Goal: Check status: Check status

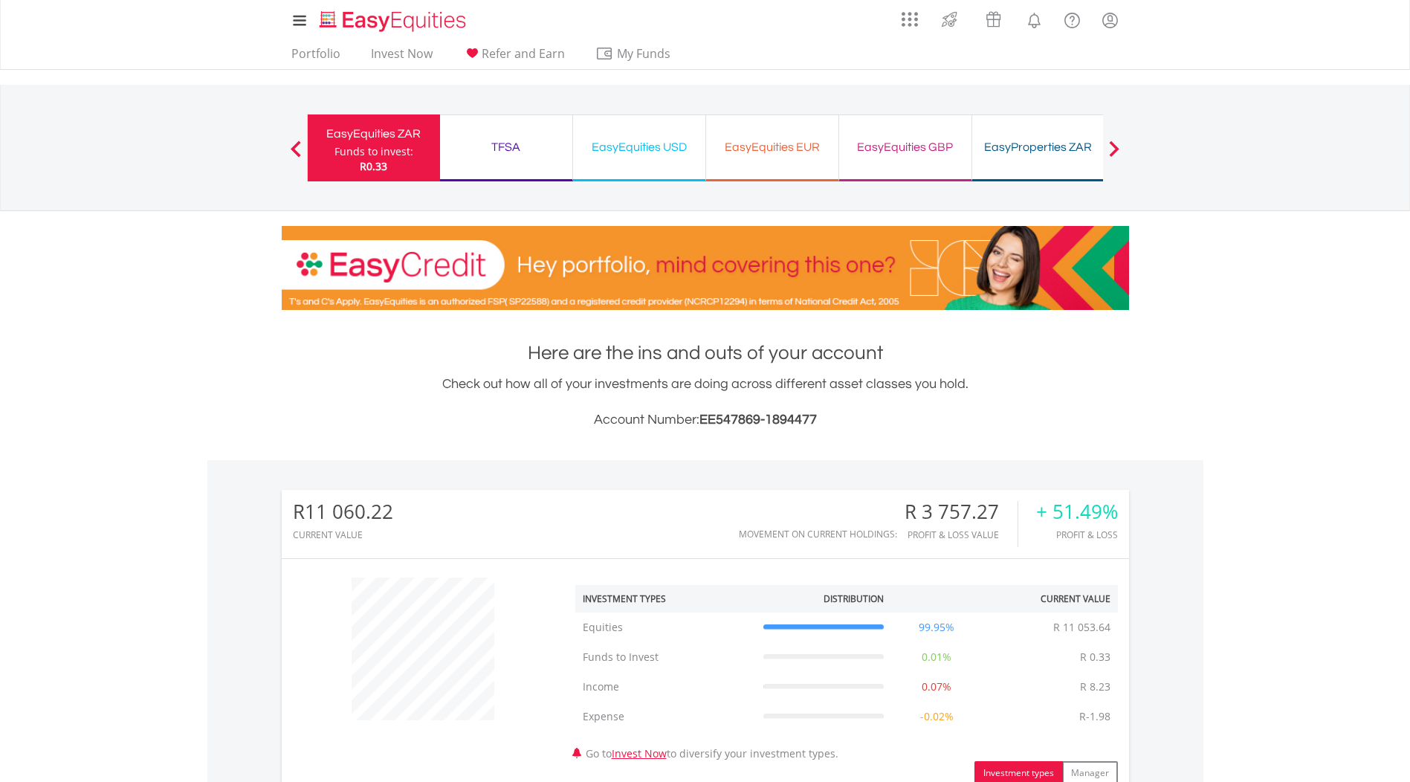
scroll to position [535, 0]
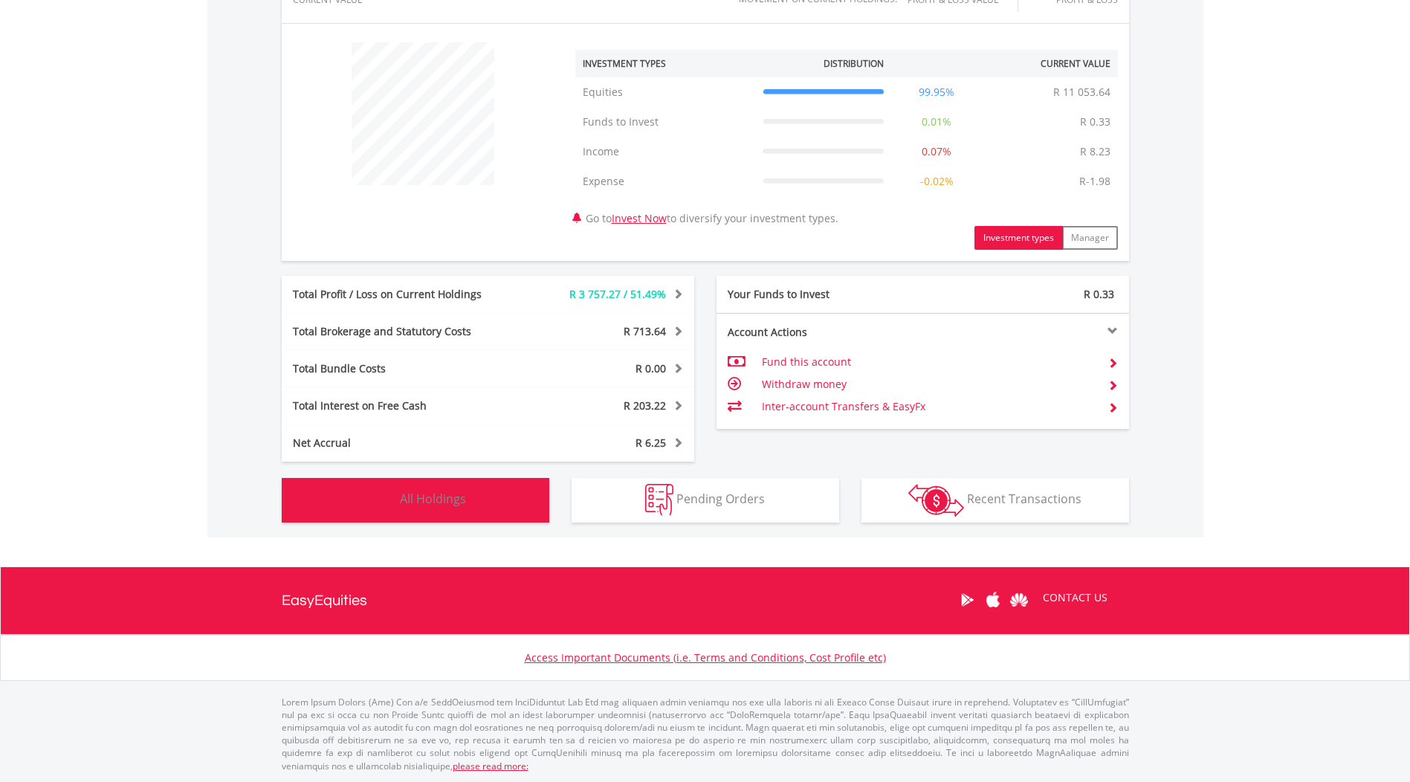
click at [525, 509] on button "Holdings All Holdings" at bounding box center [416, 500] width 268 height 45
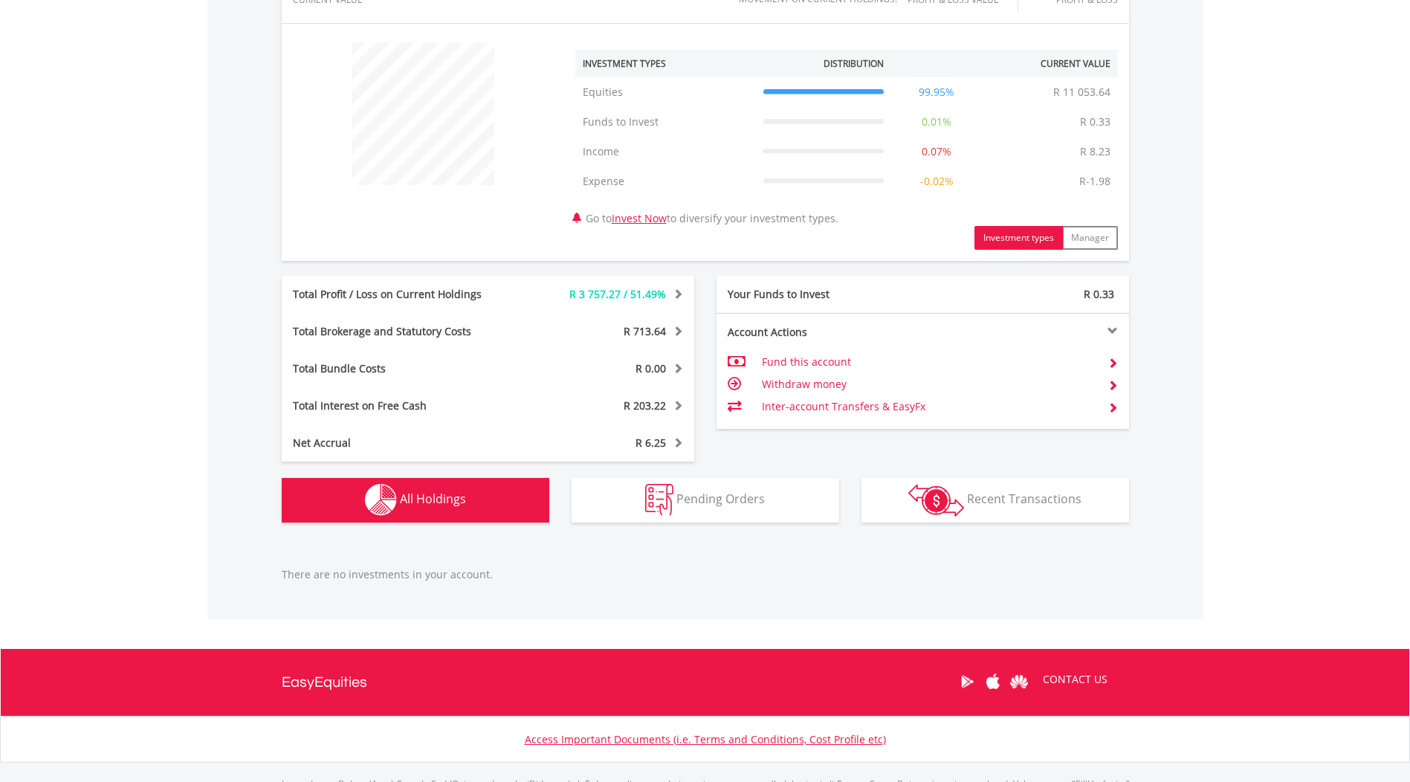
scroll to position [617, 0]
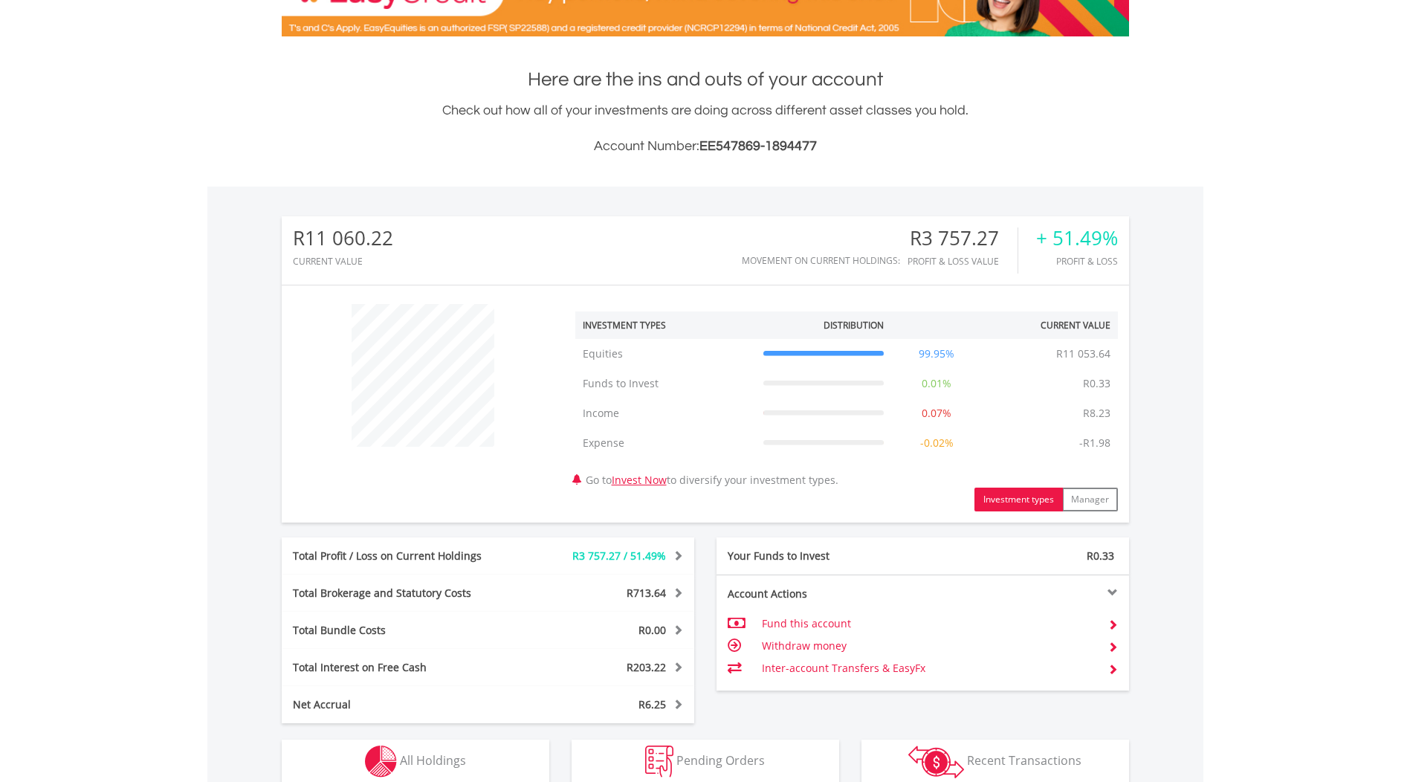
scroll to position [535, 0]
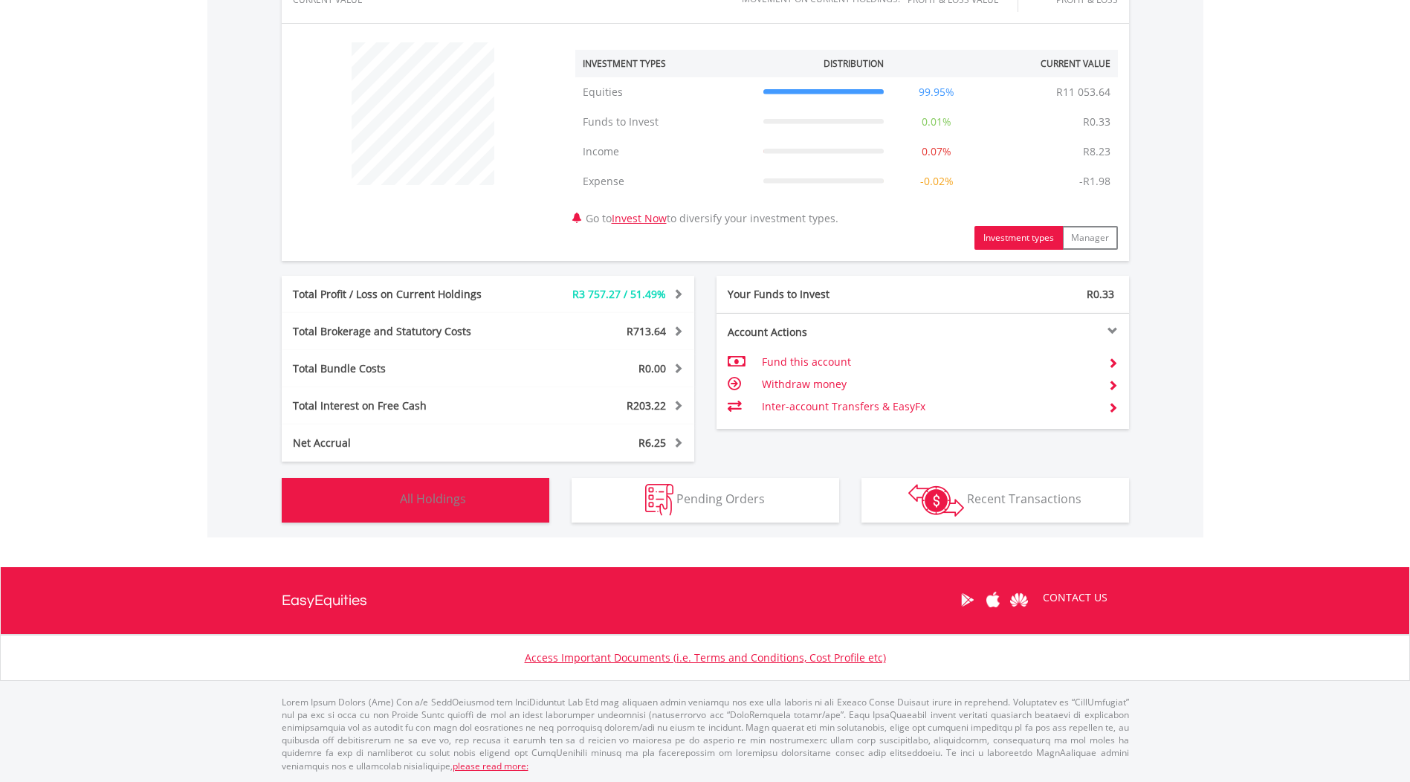
click at [488, 491] on button "Holdings All Holdings" at bounding box center [416, 500] width 268 height 45
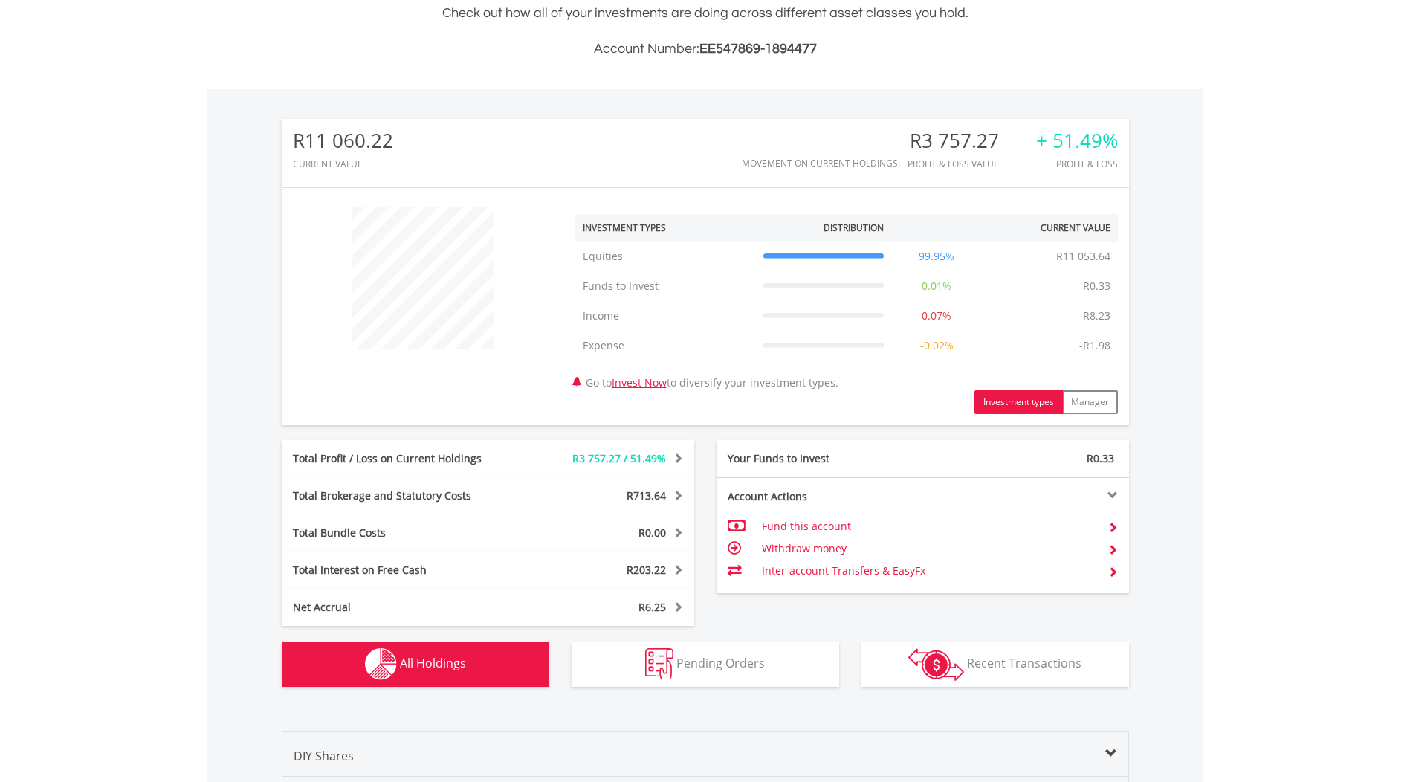
scroll to position [0, 0]
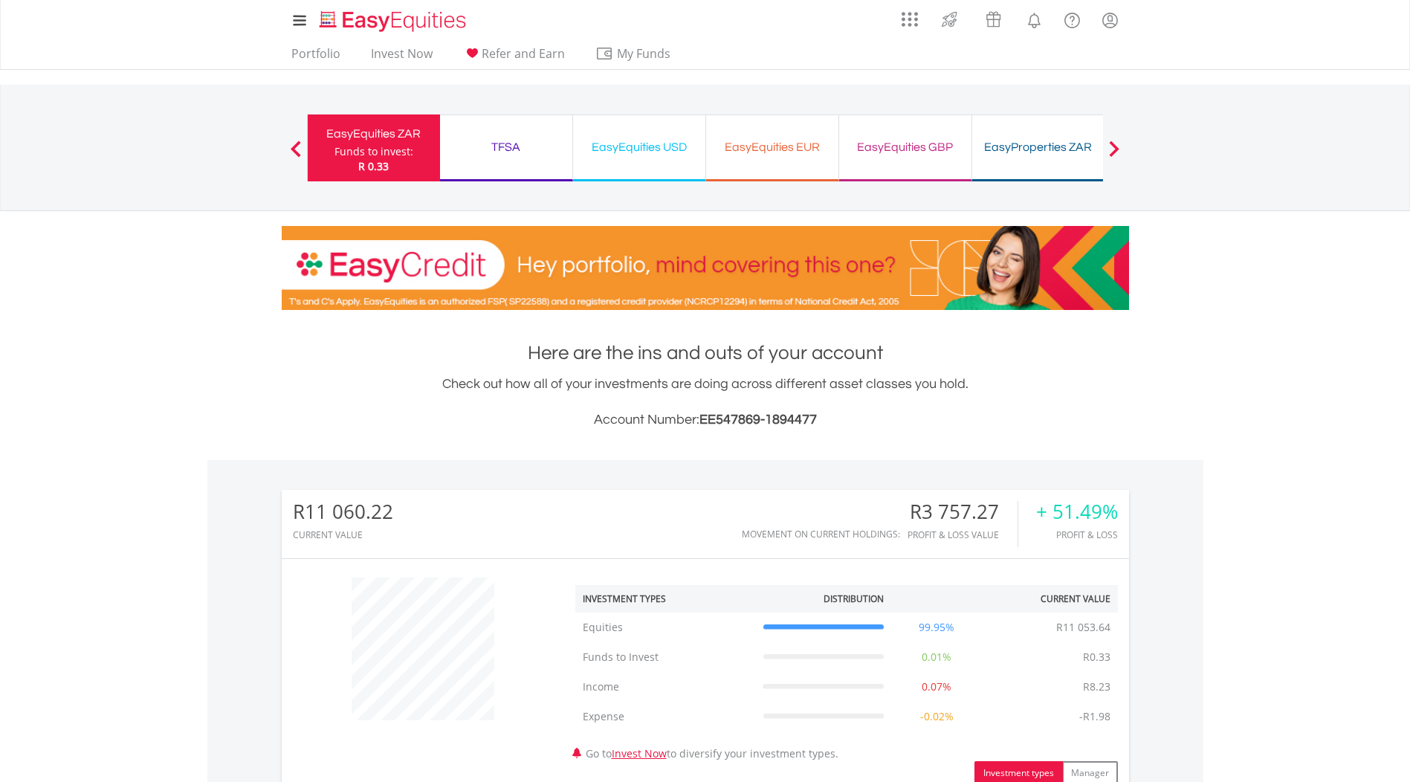
click at [531, 162] on div "TFSA Funds to invest: R 0.33" at bounding box center [506, 147] width 133 height 67
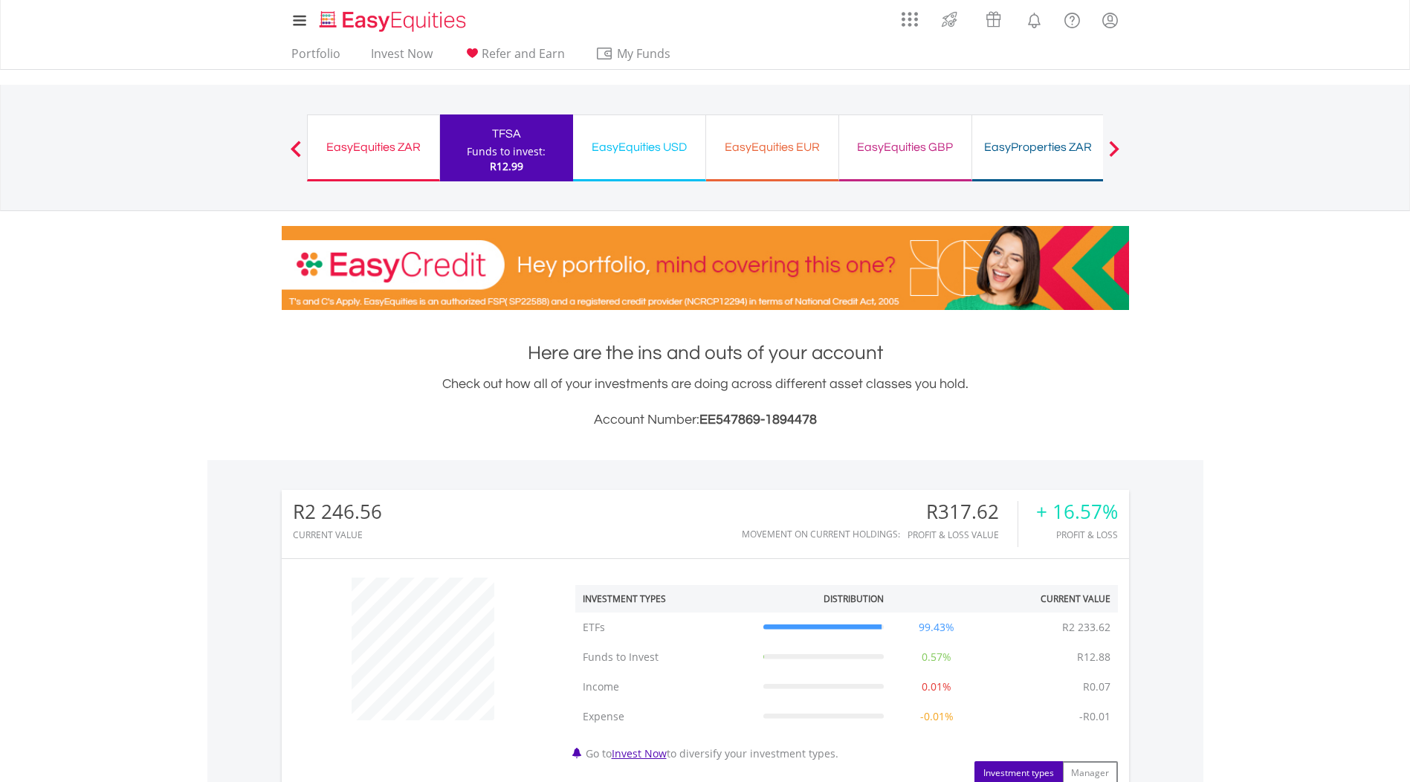
scroll to position [143, 282]
click at [612, 137] on div "EasyEquities USD" at bounding box center [639, 147] width 114 height 21
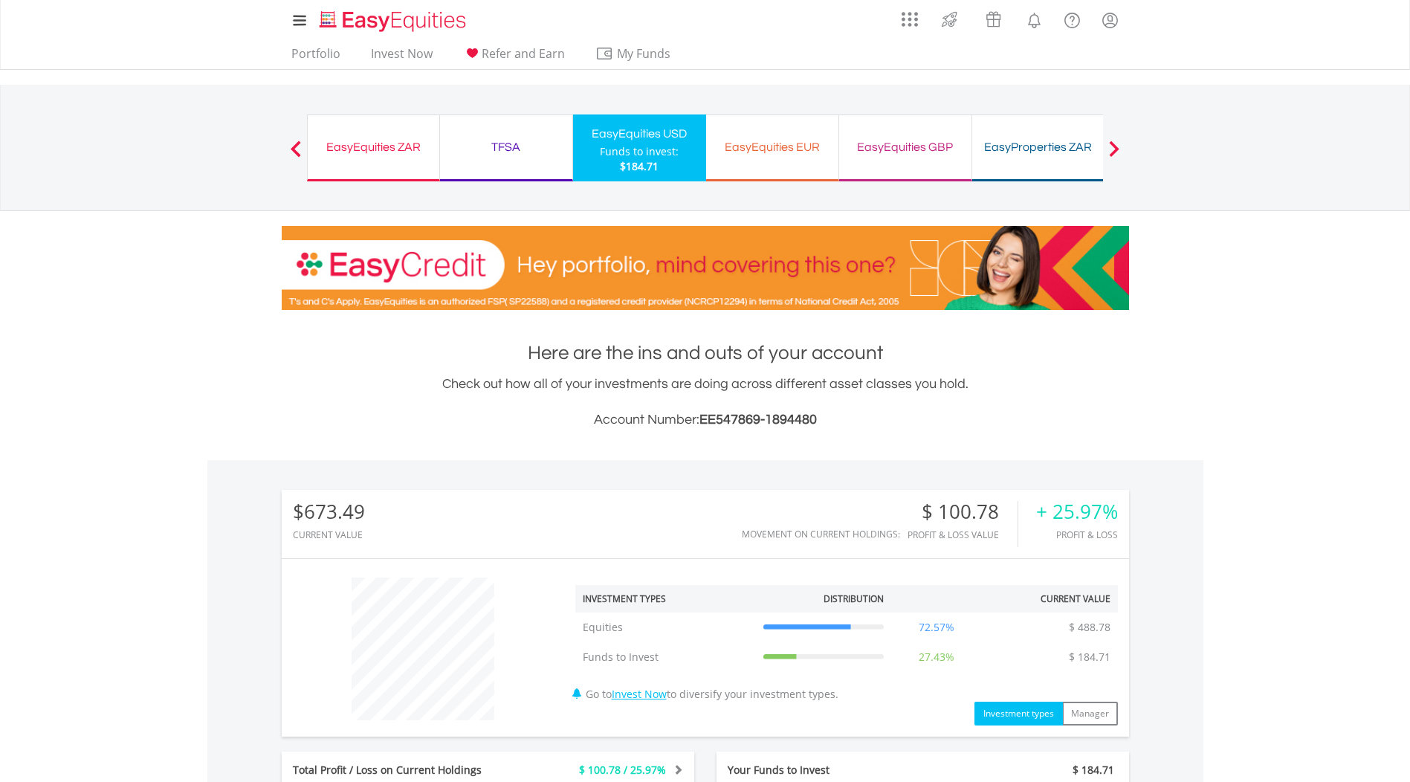
scroll to position [476, 0]
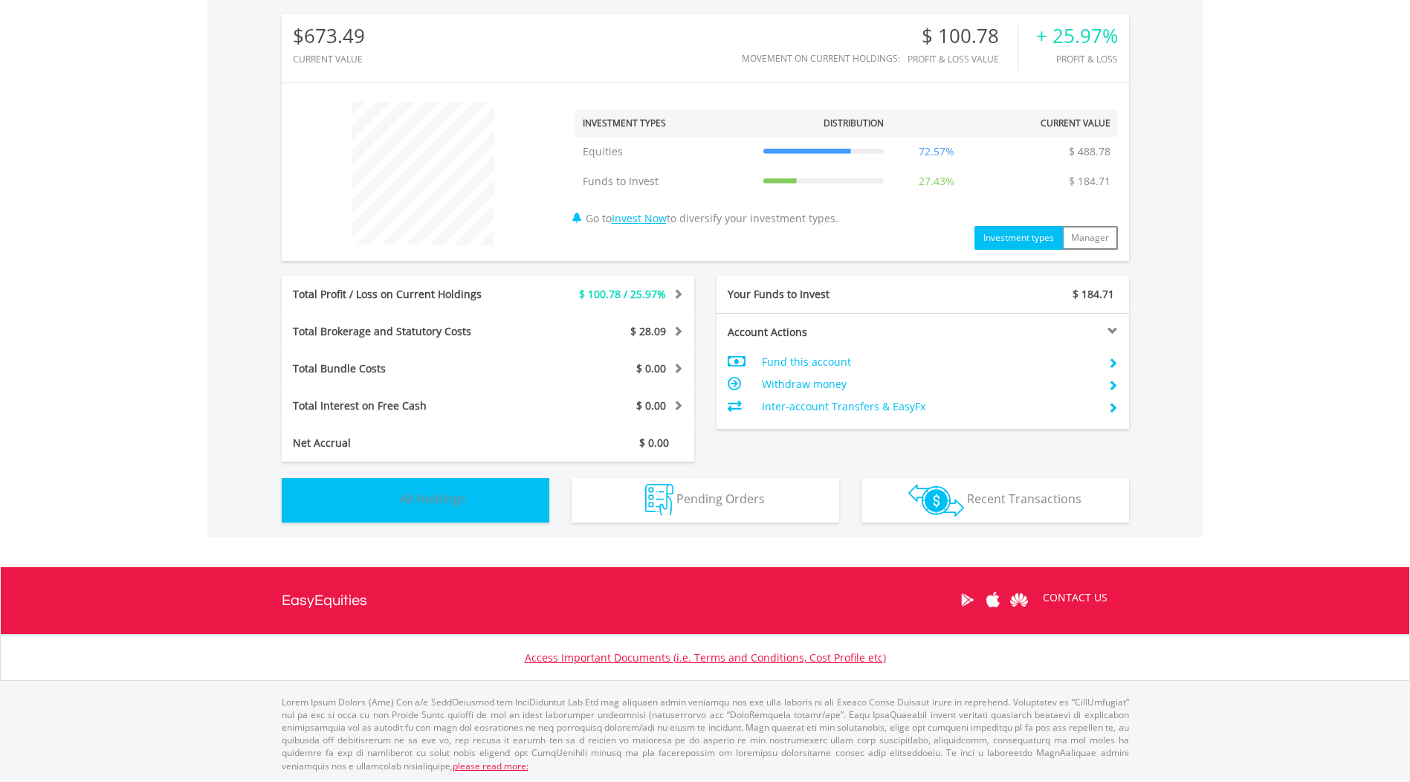
click at [479, 488] on button "Holdings All Holdings" at bounding box center [416, 500] width 268 height 45
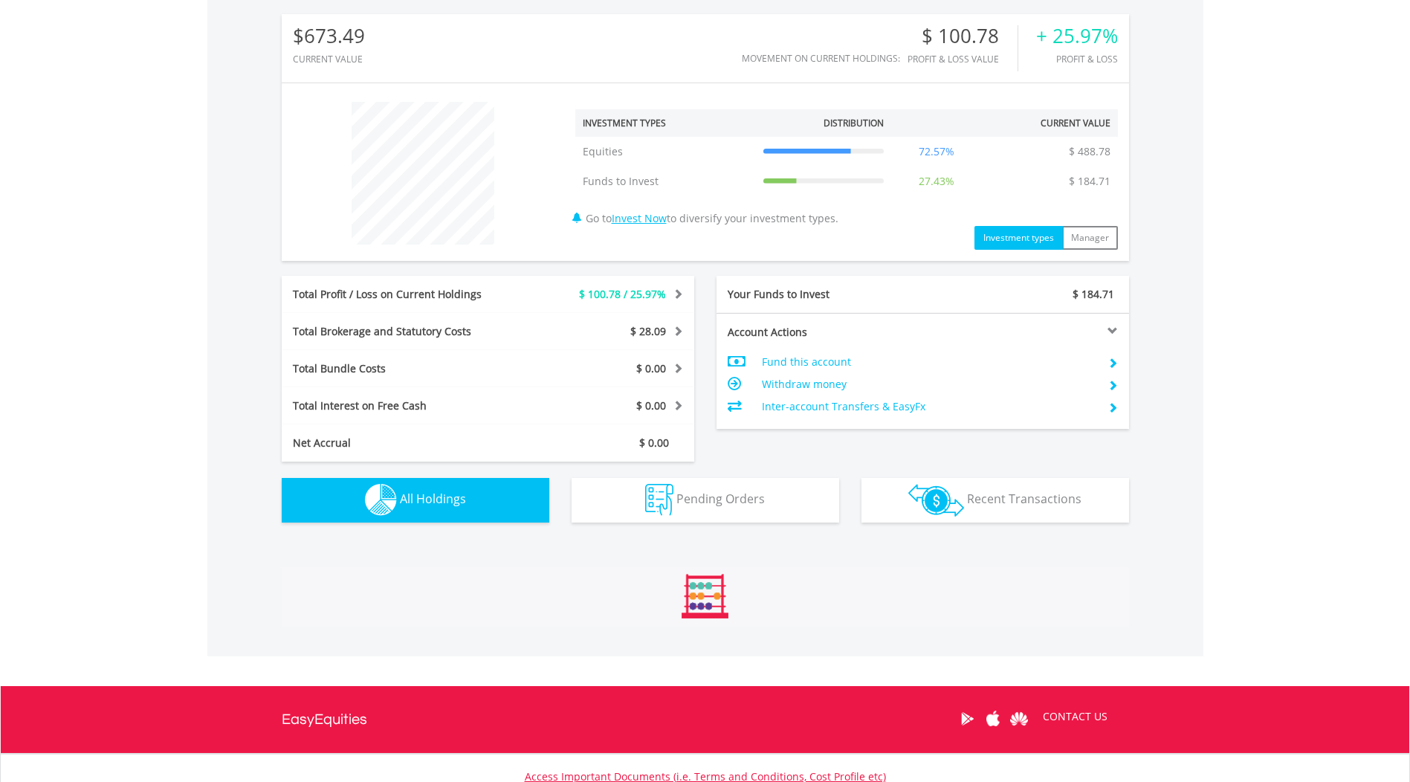
scroll to position [1043, 0]
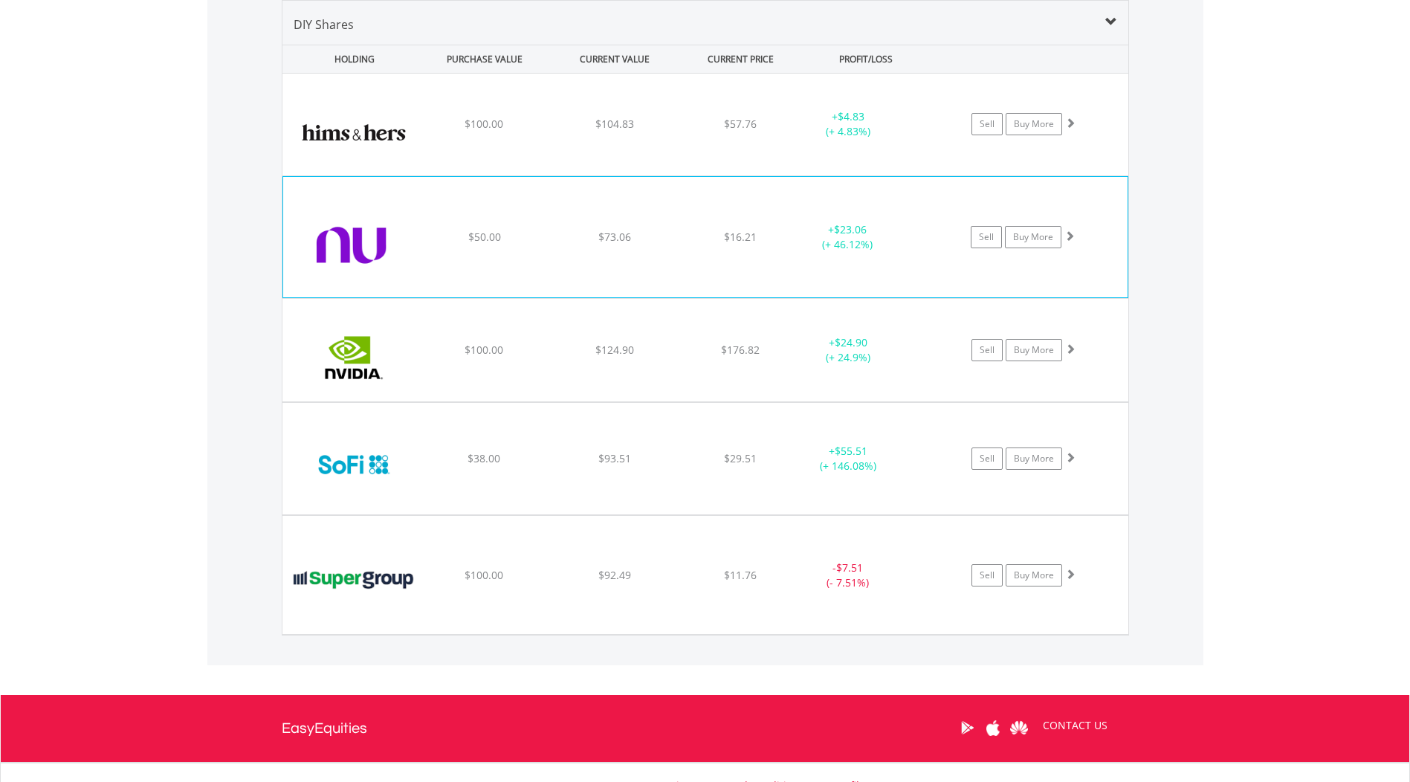
click at [645, 268] on div "﻿ NU Holdings Ltd/[GEOGRAPHIC_DATA] $50.00 $73.06 $16.21 + $23.06 (+ 46.12%) Se…" at bounding box center [705, 237] width 844 height 120
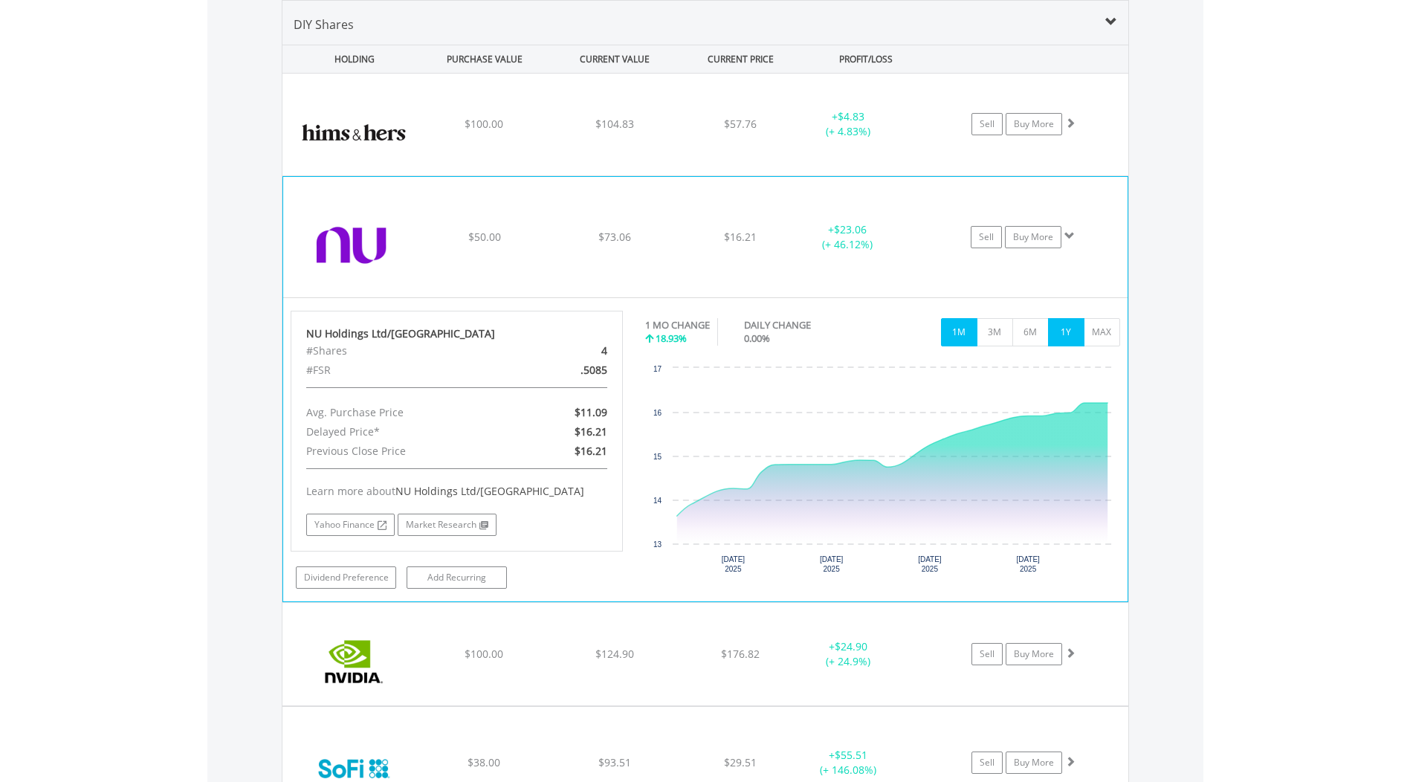
click at [1064, 328] on button "1Y" at bounding box center [1066, 332] width 36 height 28
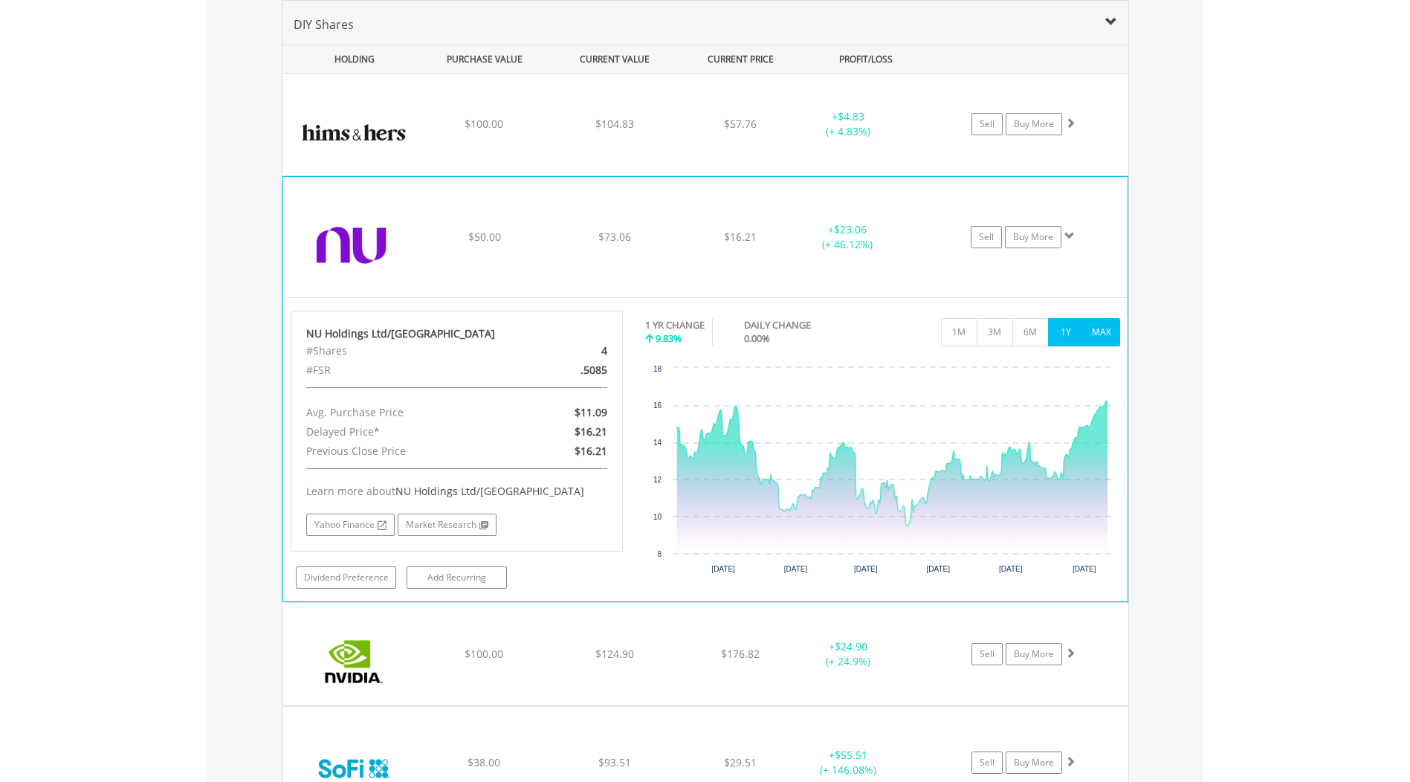
click at [1096, 328] on button "MAX" at bounding box center [1102, 332] width 36 height 28
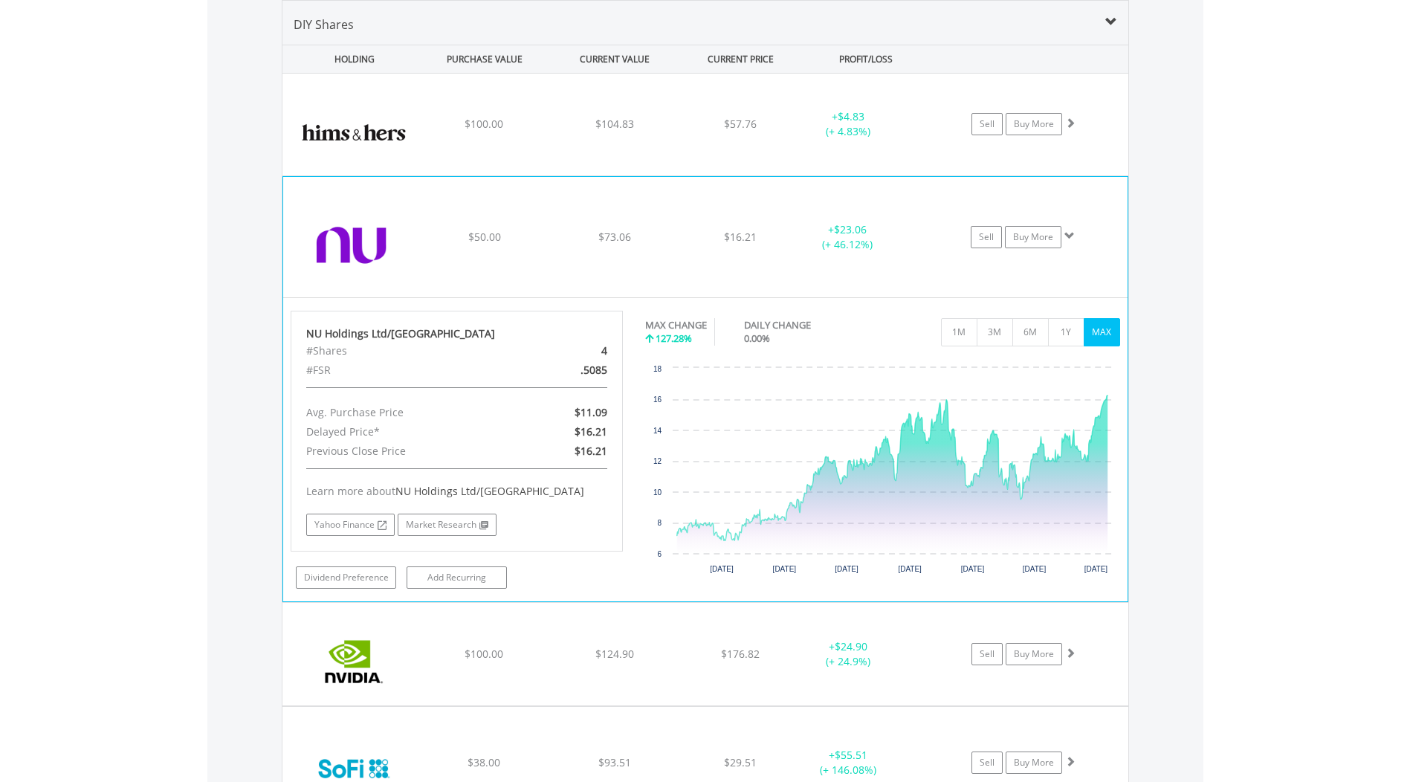
click at [1084, 260] on div "﻿ NU Holdings Ltd/[GEOGRAPHIC_DATA] $50.00 $73.06 $16.21 + $23.06 (+ 46.12%) Se…" at bounding box center [705, 237] width 844 height 120
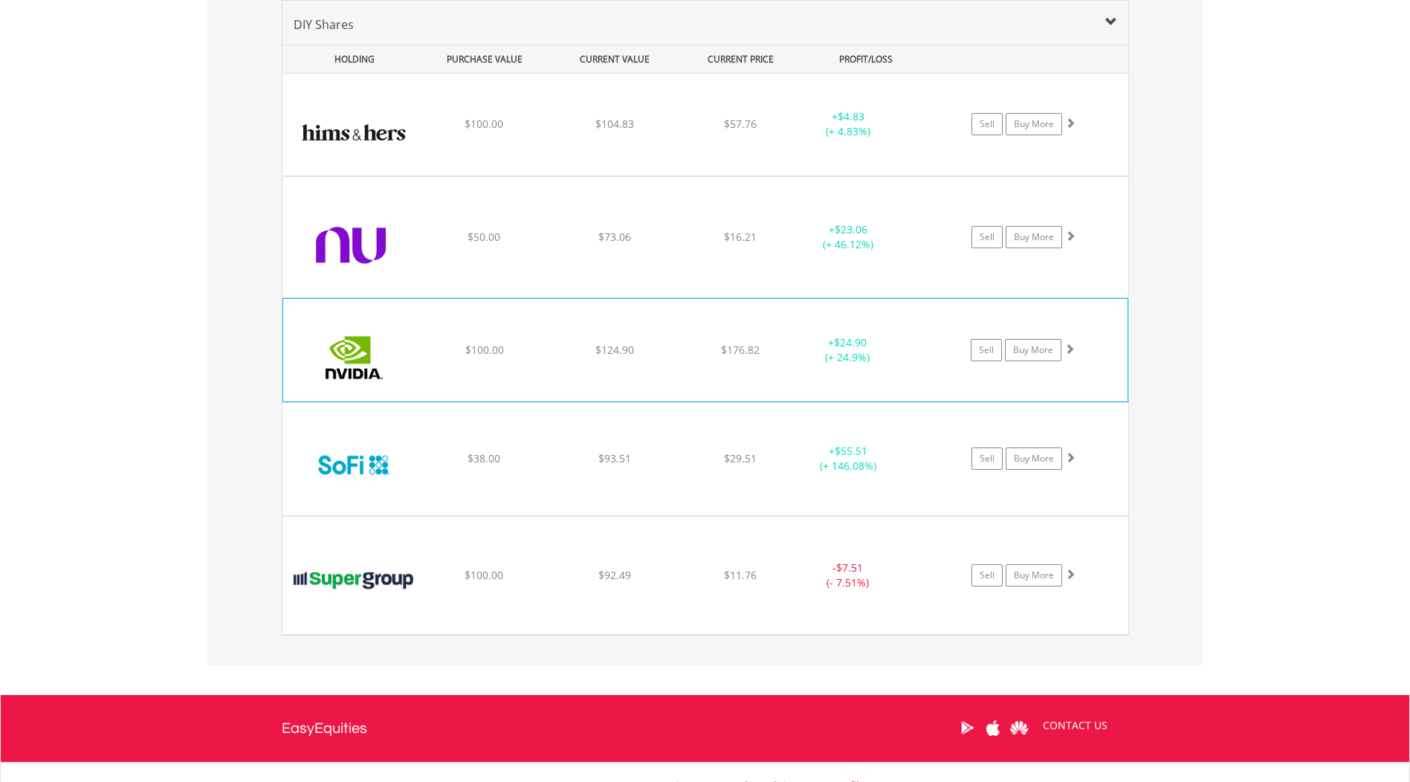
click at [1115, 351] on div "Sell Buy More" at bounding box center [1030, 350] width 194 height 22
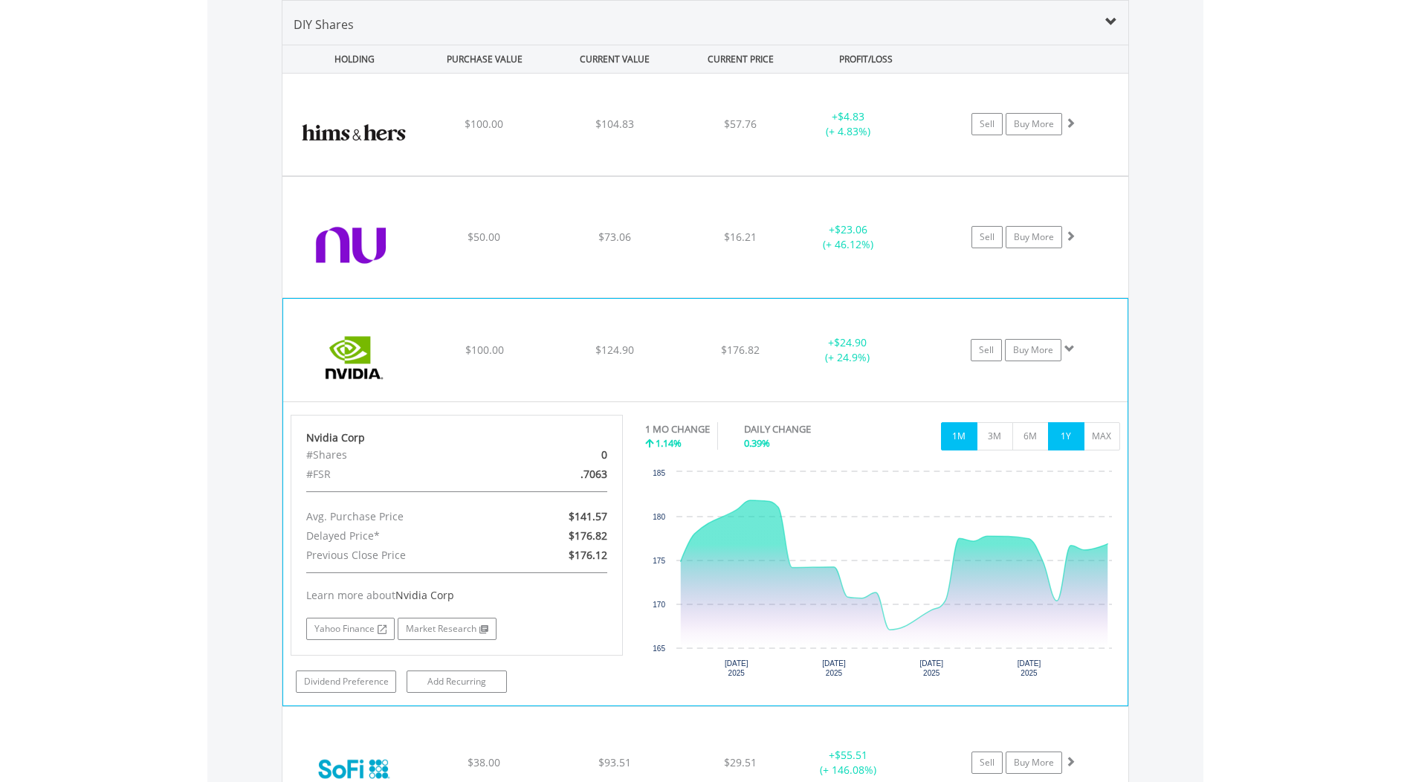
click at [1076, 436] on button "1Y" at bounding box center [1066, 436] width 36 height 28
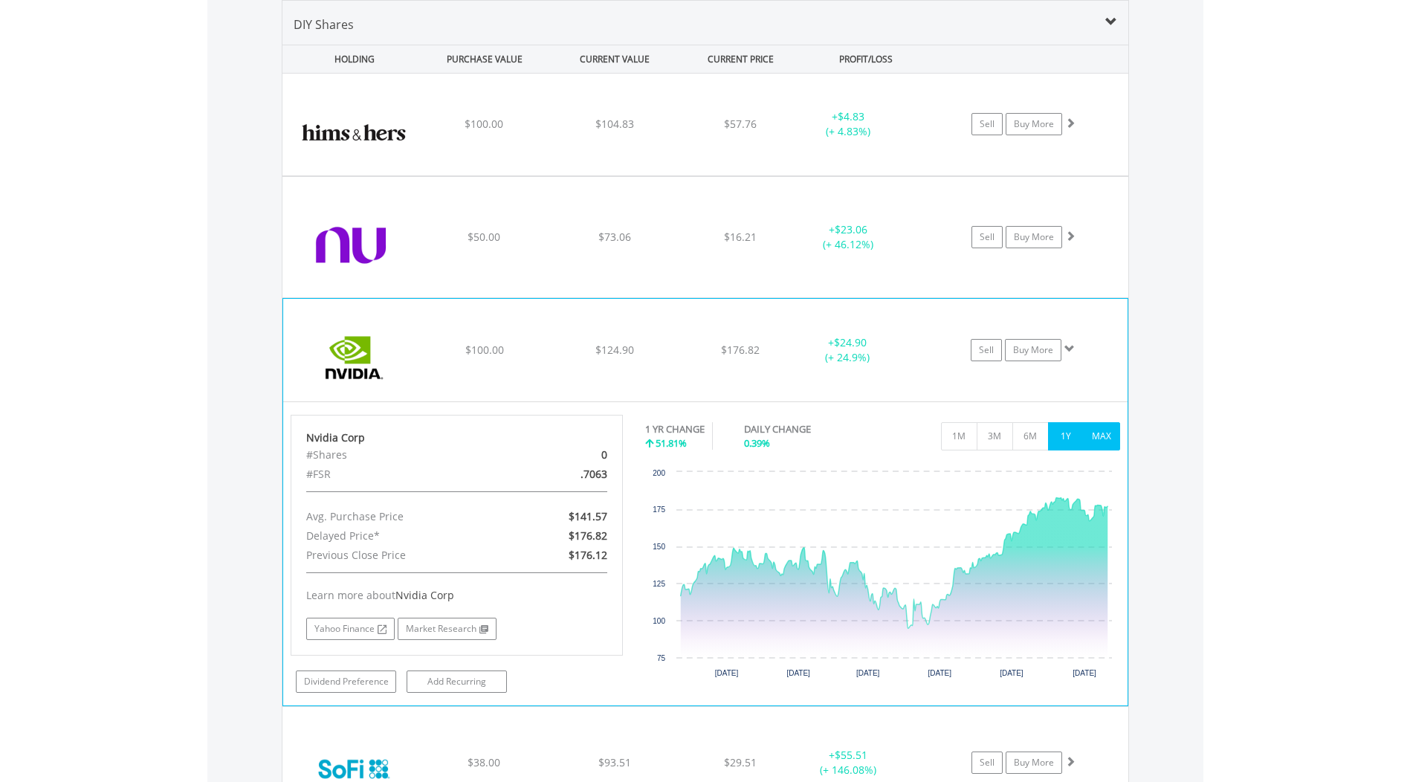
click at [1105, 436] on button "MAX" at bounding box center [1102, 436] width 36 height 28
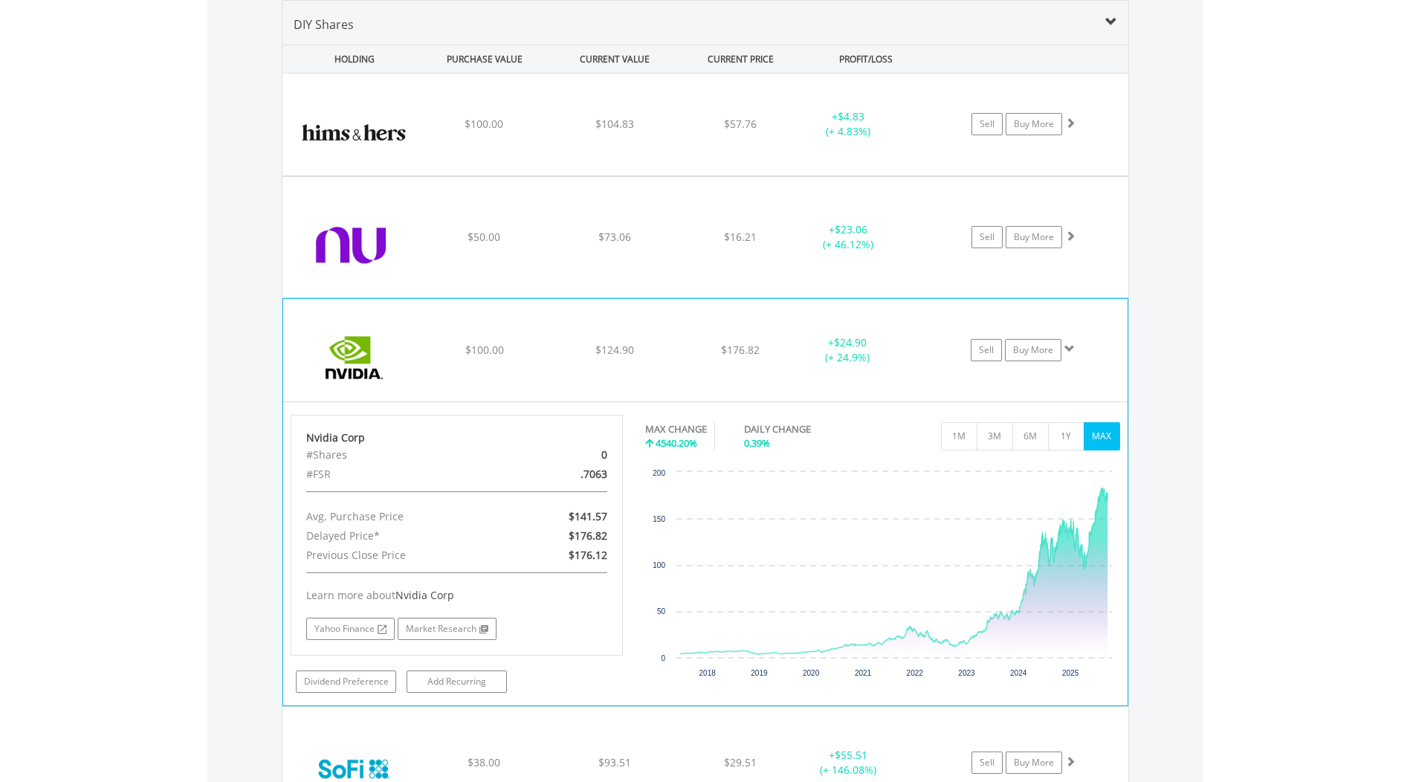
click at [1099, 352] on div "Sell Buy More" at bounding box center [1030, 350] width 194 height 22
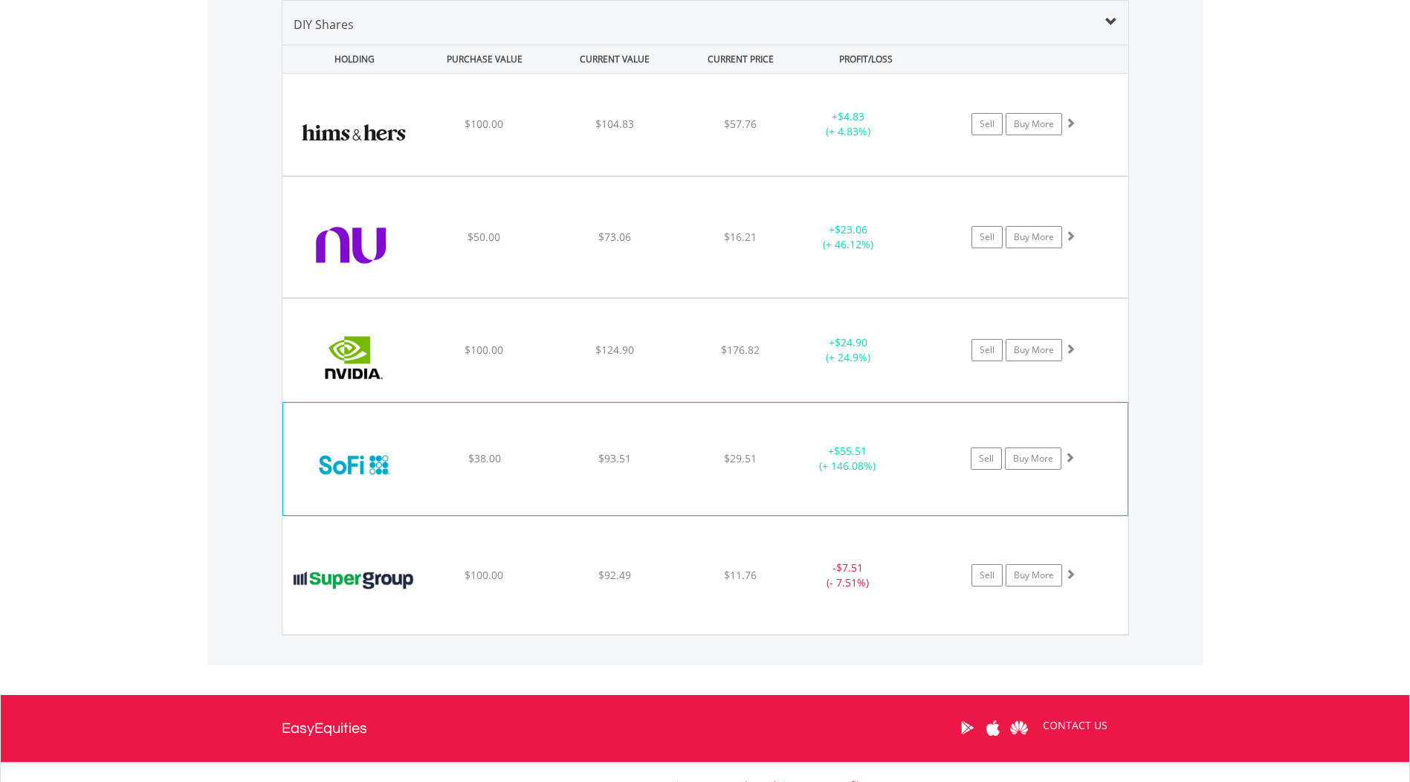
click at [1119, 446] on div "﻿ SoFi Technologies $38.00 $93.51 $29.51 + $55.51 (+ 146.08%) Sell Buy More" at bounding box center [705, 458] width 844 height 111
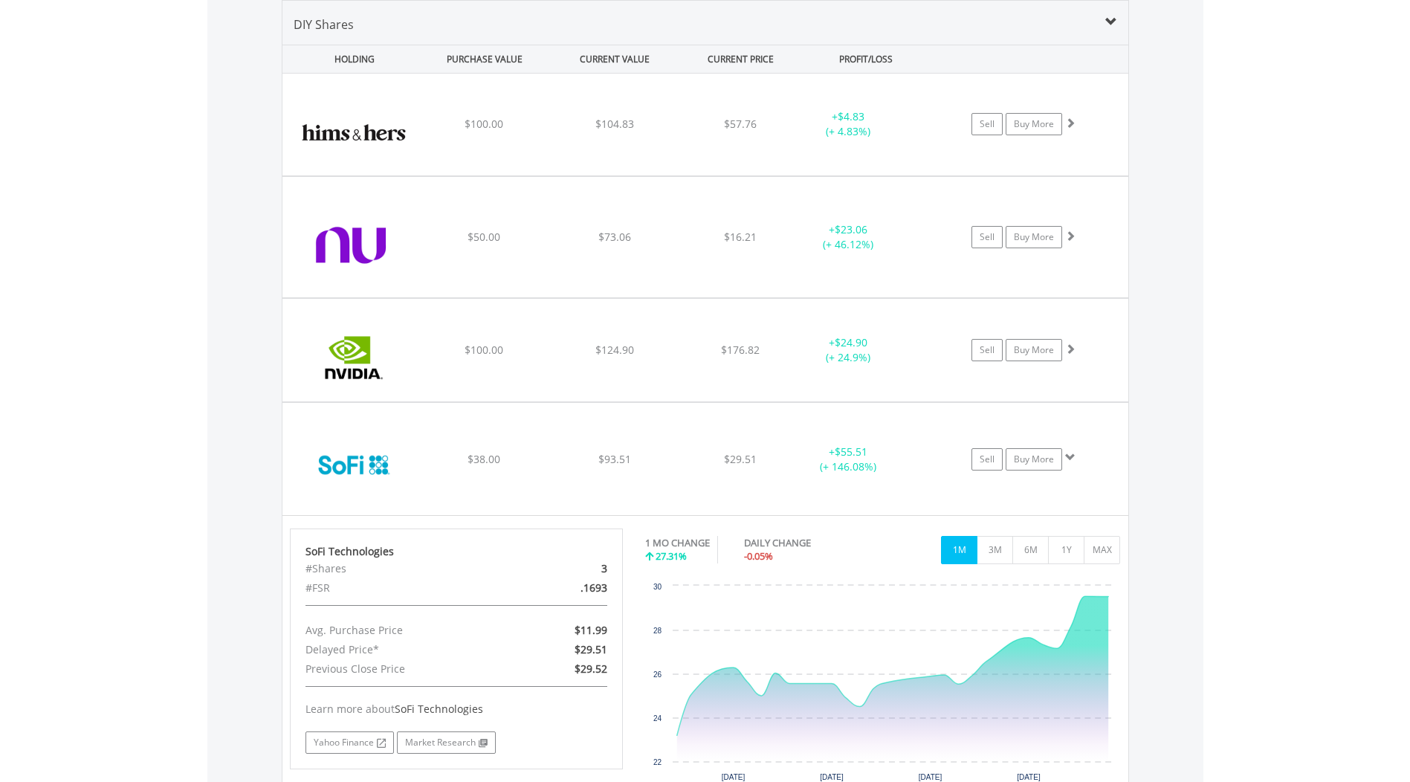
click at [1184, 513] on div "Value View Share View DIY Shares HOLDING PURCHASE VALUE CURRENT VALUE CURRENT P…" at bounding box center [705, 470] width 996 height 1000
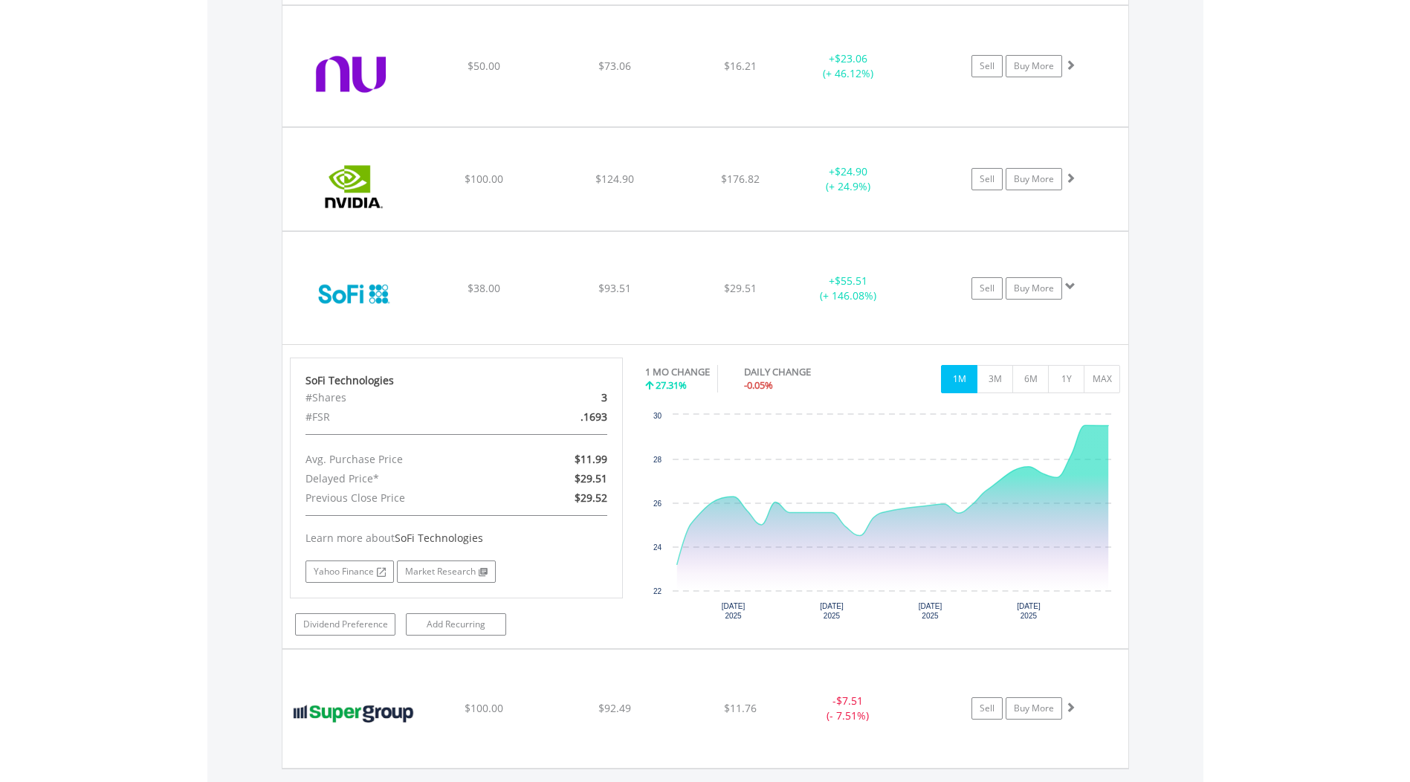
scroll to position [1221, 0]
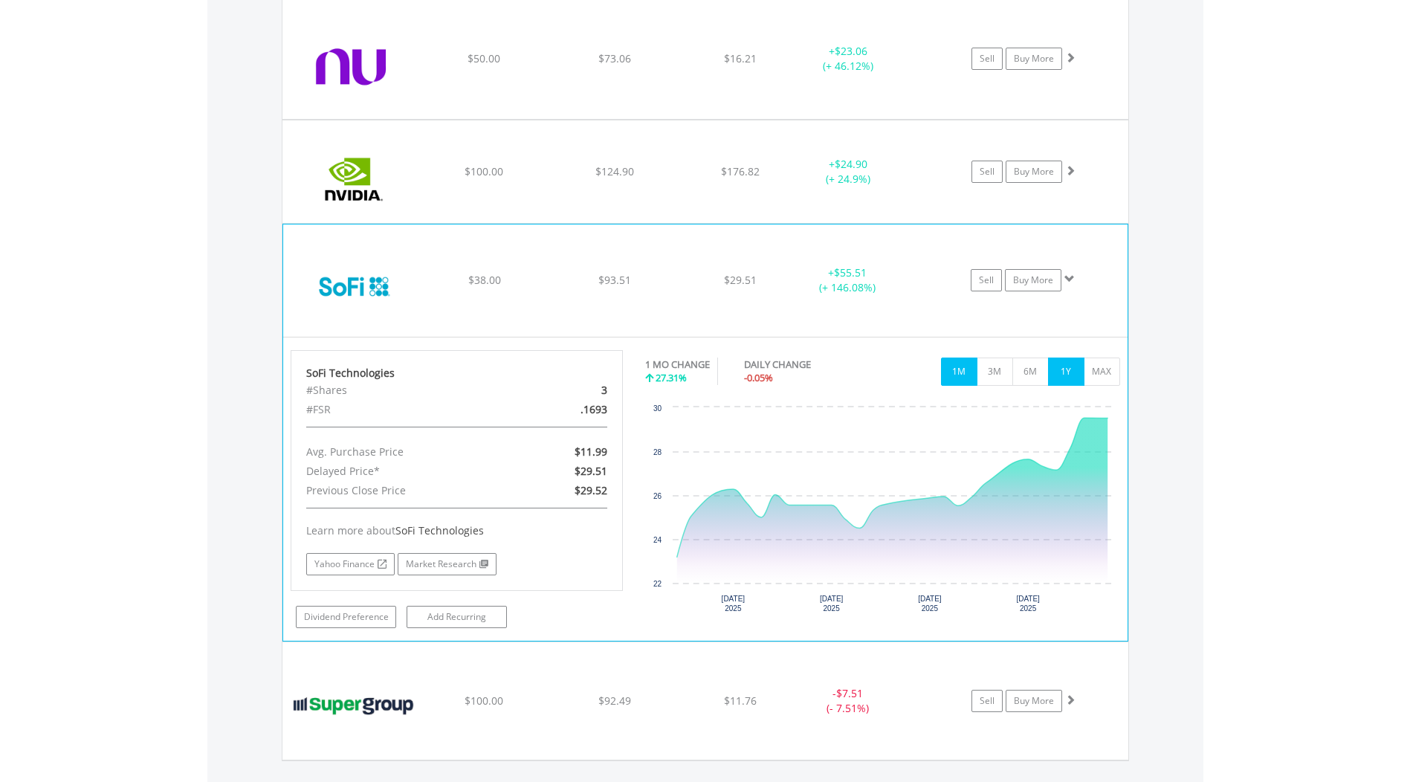
click at [1065, 369] on button "1Y" at bounding box center [1066, 371] width 36 height 28
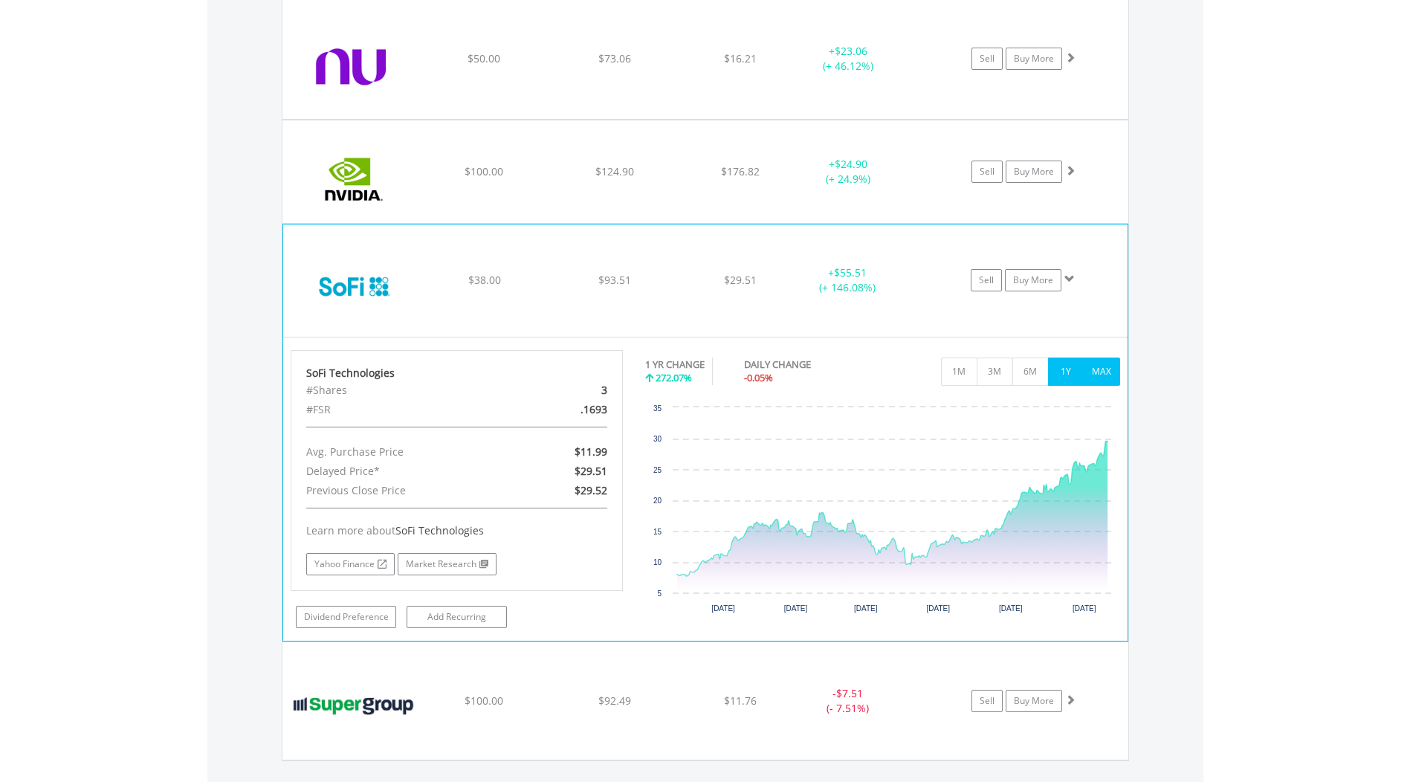
click at [1093, 372] on button "MAX" at bounding box center [1102, 371] width 36 height 28
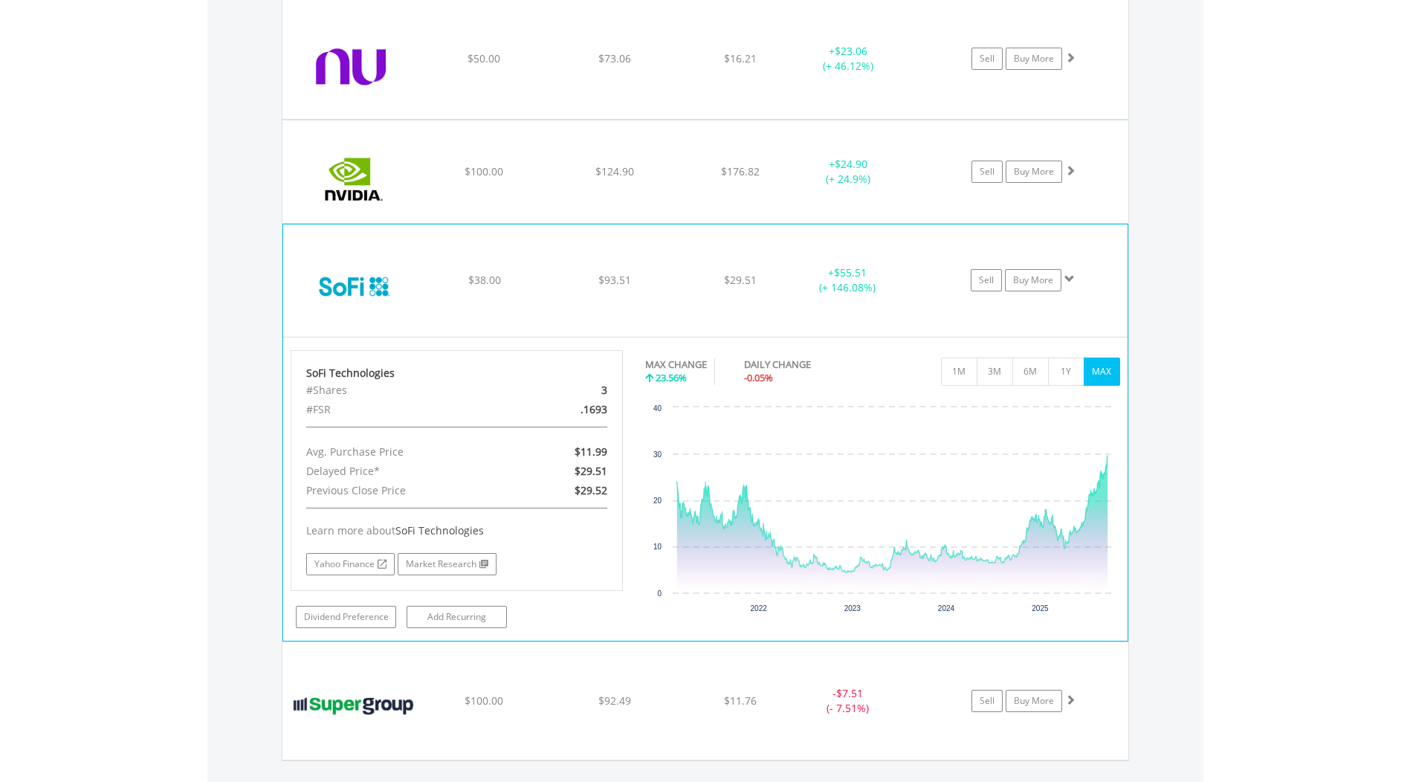
click at [1106, 297] on div "﻿ SoFi Technologies $38.00 $93.51 $29.51 + $55.51 (+ 146.08%) Sell Buy More" at bounding box center [705, 279] width 844 height 111
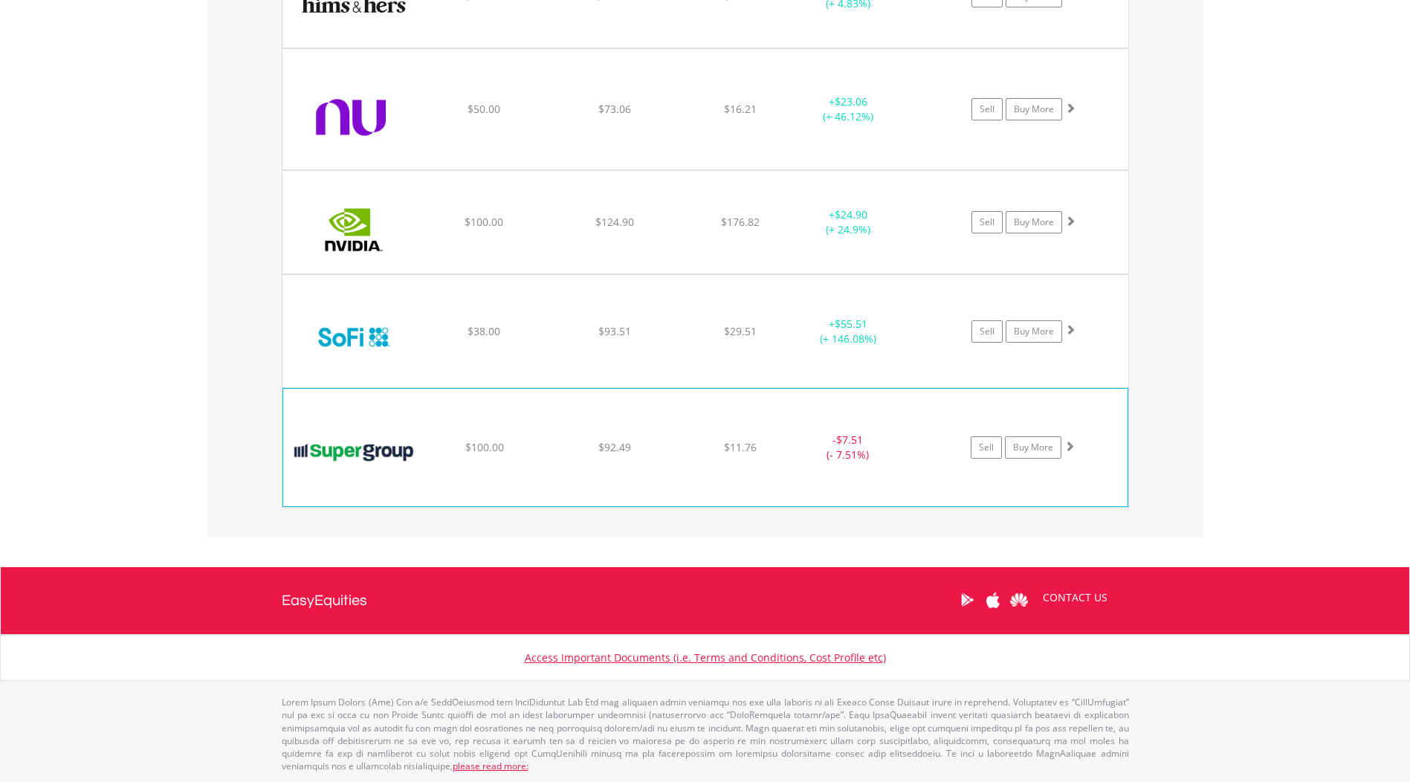
click at [1118, 439] on div "Sell Buy More" at bounding box center [1030, 447] width 194 height 22
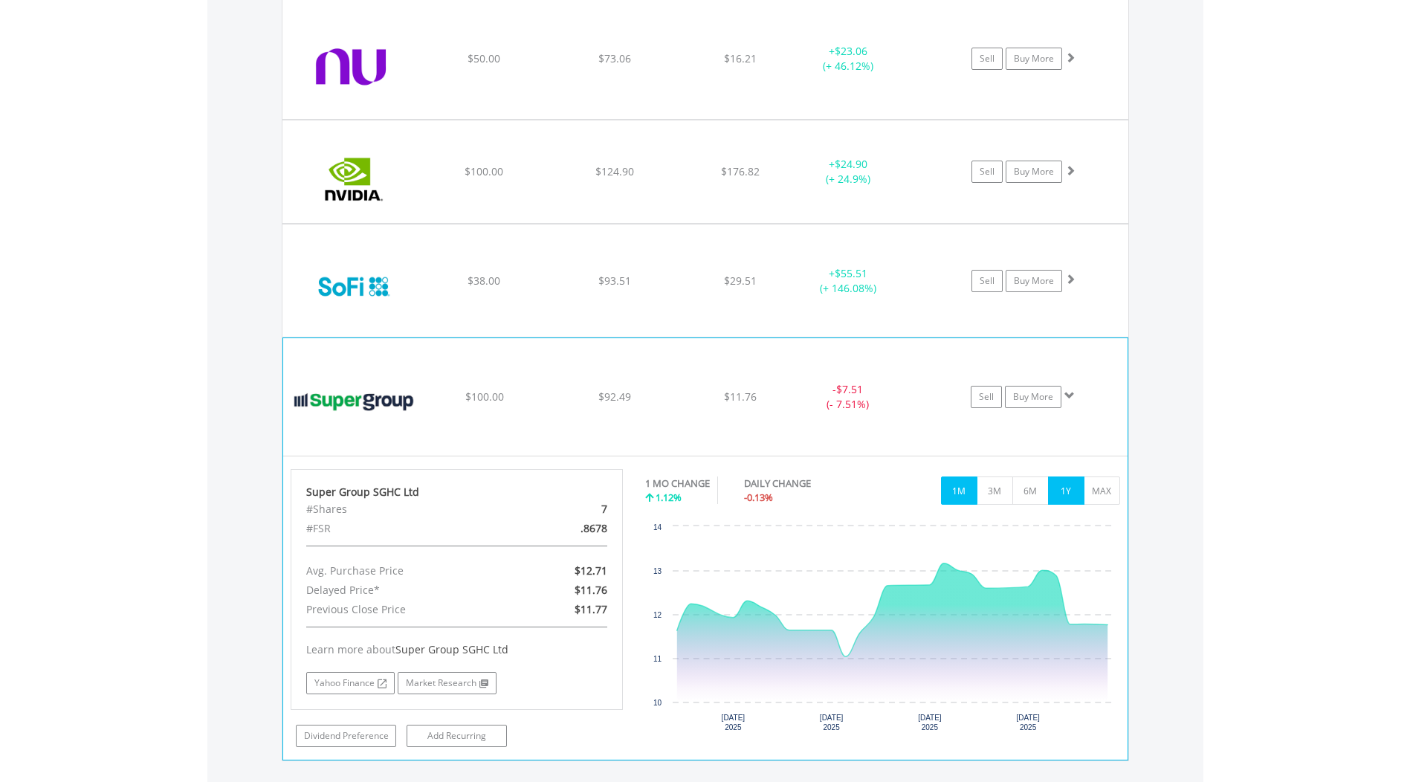
click at [1081, 484] on button "1Y" at bounding box center [1066, 490] width 36 height 28
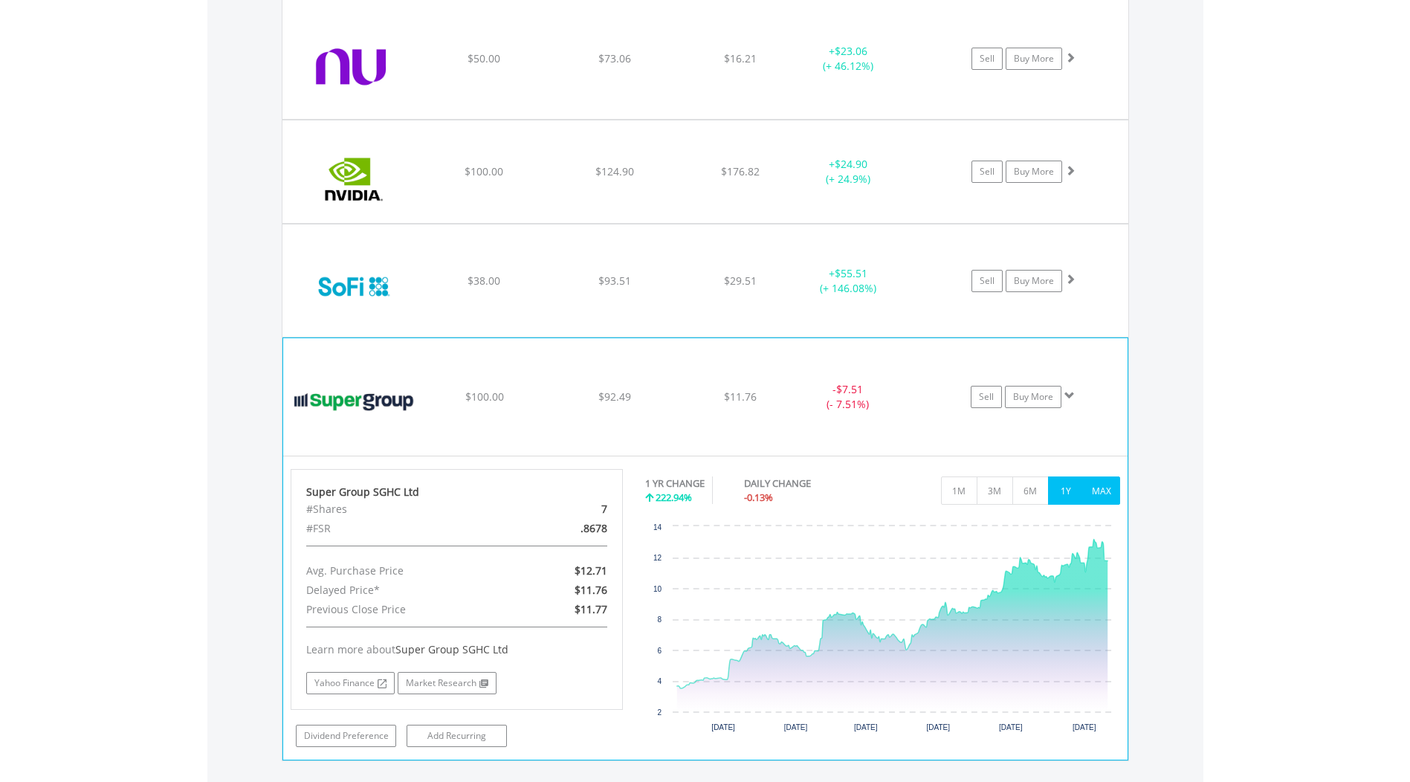
click at [1098, 490] on button "MAX" at bounding box center [1102, 490] width 36 height 28
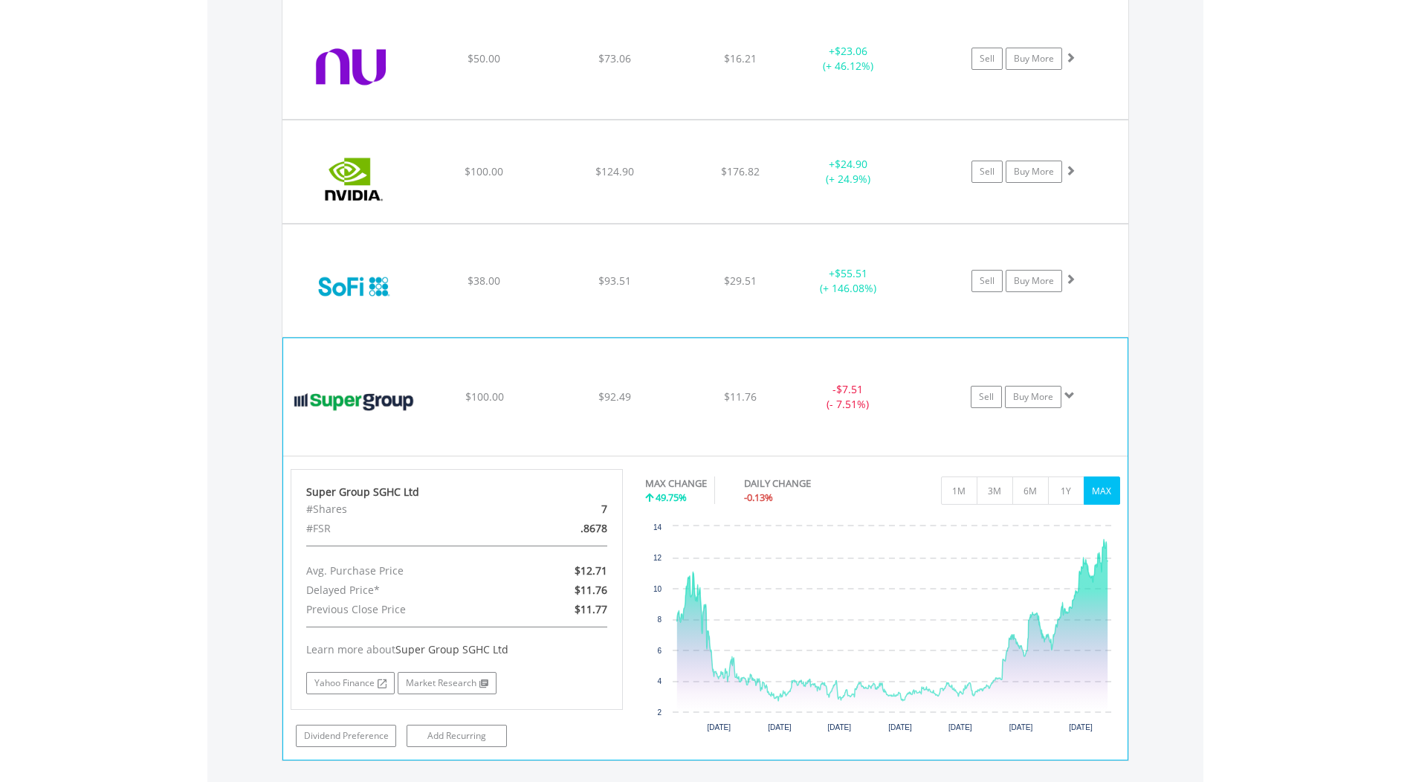
click at [1110, 392] on div "Sell Buy More" at bounding box center [1030, 397] width 194 height 22
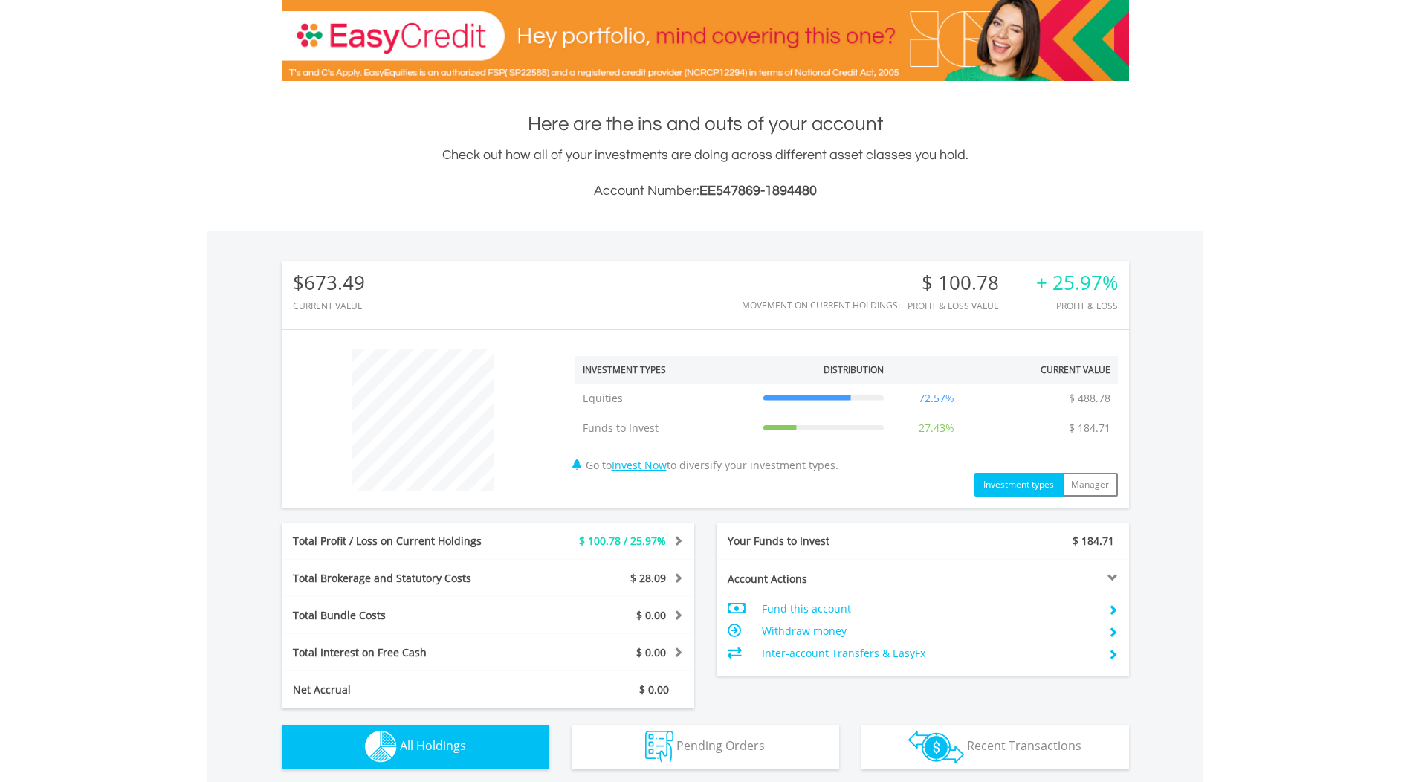
scroll to position [0, 0]
